Goal: Task Accomplishment & Management: Use online tool/utility

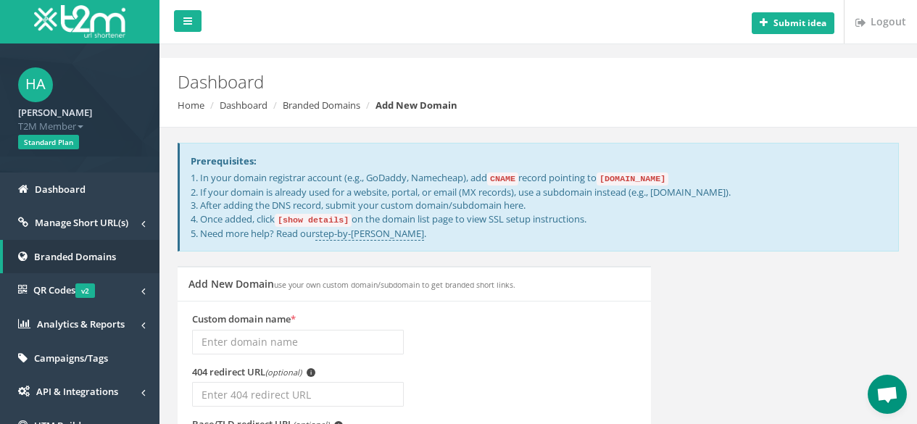
scroll to position [112, 0]
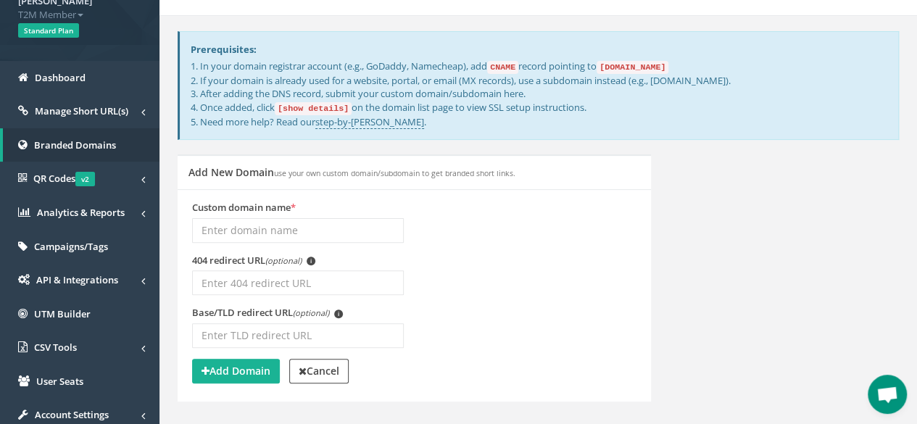
click at [749, 173] on div "Add New Domain use your own custom domain/subdomain to get branded short links.…" at bounding box center [538, 286] width 743 height 265
click at [261, 233] on input "Custom domain name *" at bounding box center [298, 230] width 212 height 25
click at [246, 228] on input "Custom domain name *" at bounding box center [298, 230] width 212 height 25
paste input "loyalspicewholesale.com"
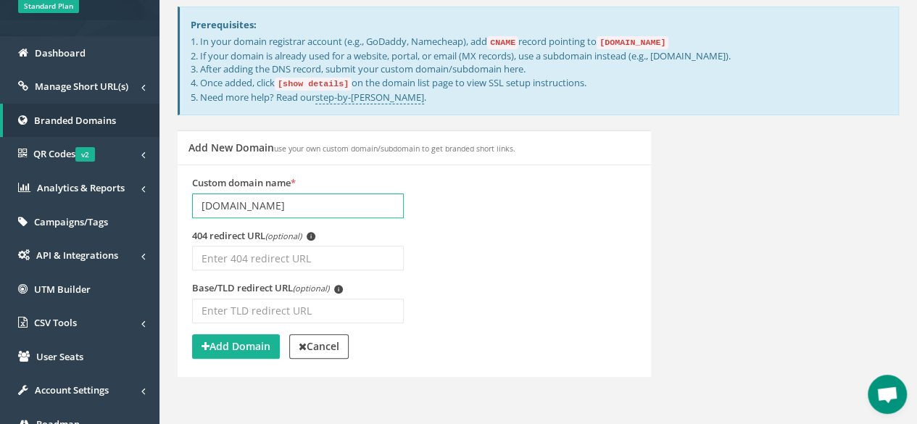
scroll to position [135, 0]
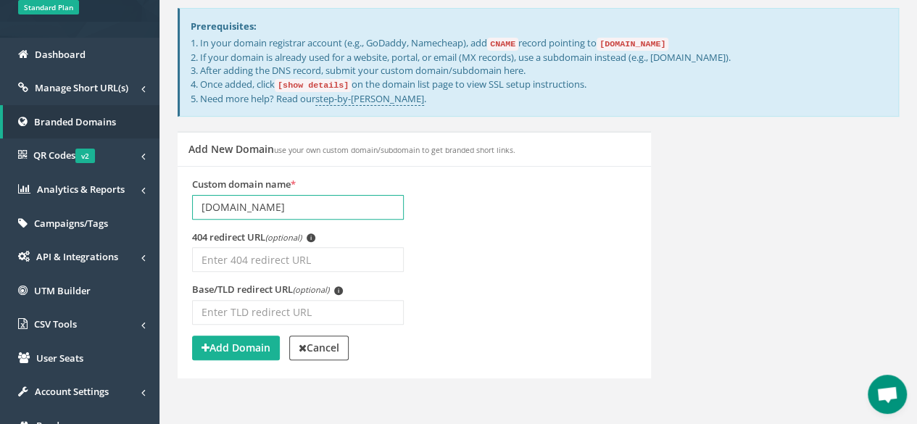
type input "loyalspicewholesale.com"
drag, startPoint x: 683, startPoint y: 43, endPoint x: 612, endPoint y: 46, distance: 71.1
click at [612, 46] on code "domains.t2m.app" at bounding box center [633, 44] width 72 height 13
copy code "domains.t2m.app"
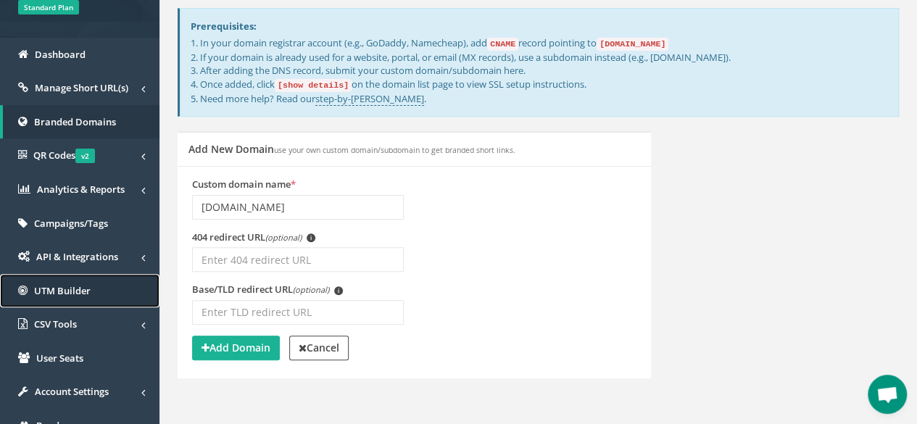
click at [70, 289] on span "UTM Builder" at bounding box center [62, 290] width 57 height 13
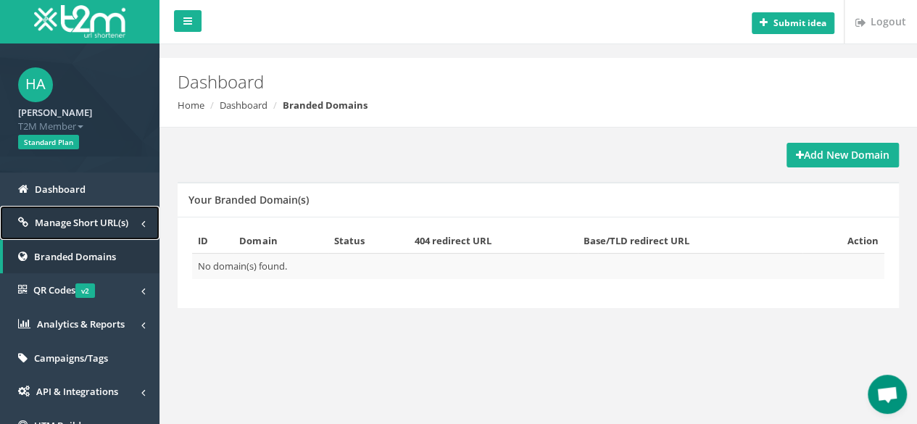
click at [55, 223] on span "Manage Short URL(s)" at bounding box center [82, 222] width 94 height 13
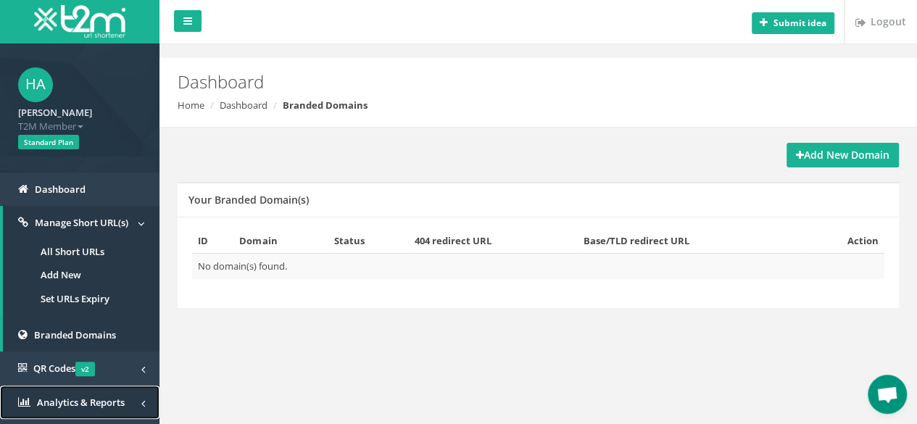
click at [57, 407] on span "Analytics & Reports" at bounding box center [81, 402] width 88 height 13
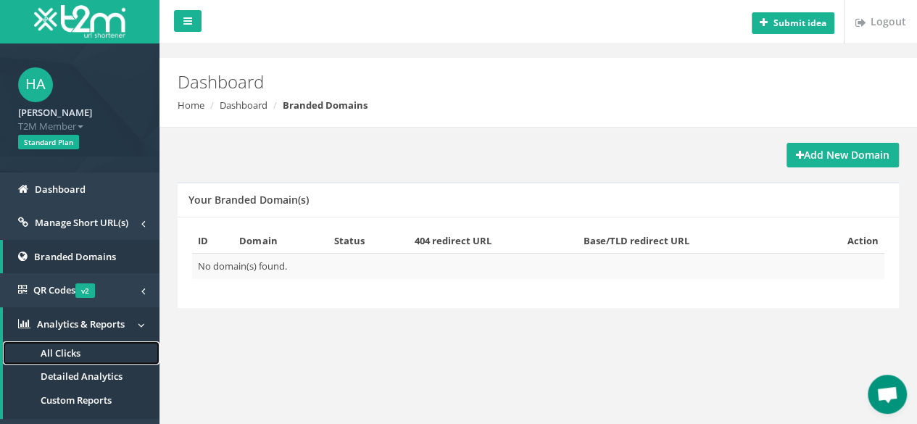
click at [53, 354] on span "All Clicks" at bounding box center [61, 353] width 40 height 13
